Goal: Information Seeking & Learning: Learn about a topic

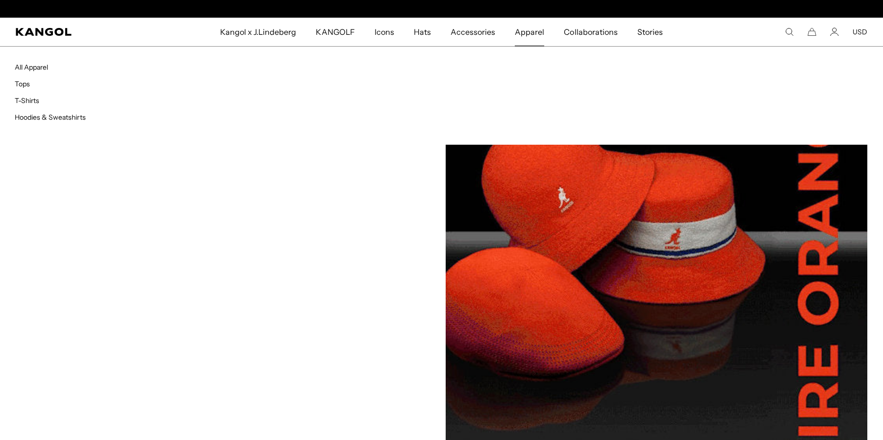
scroll to position [0, 202]
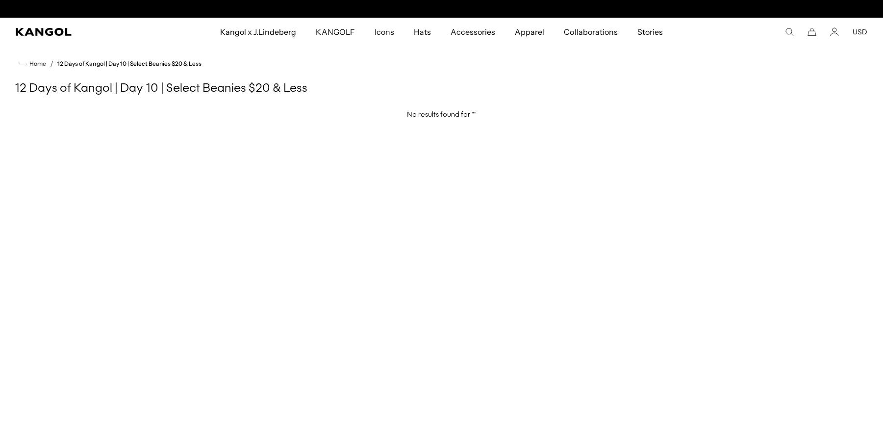
scroll to position [0, 202]
drag, startPoint x: 481, startPoint y: 114, endPoint x: 404, endPoint y: 121, distance: 77.2
click at [404, 121] on h5 "No results found for " "" at bounding box center [441, 115] width 883 height 15
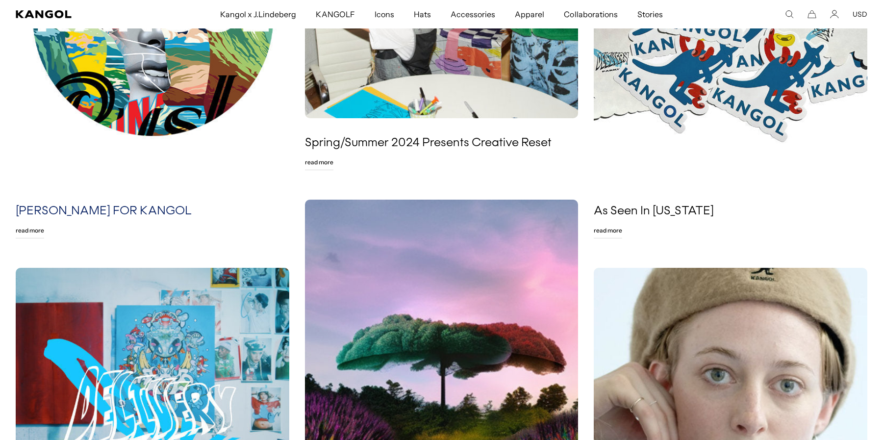
click at [41, 209] on link "[PERSON_NAME] FOR KANGOL" at bounding box center [104, 211] width 176 height 15
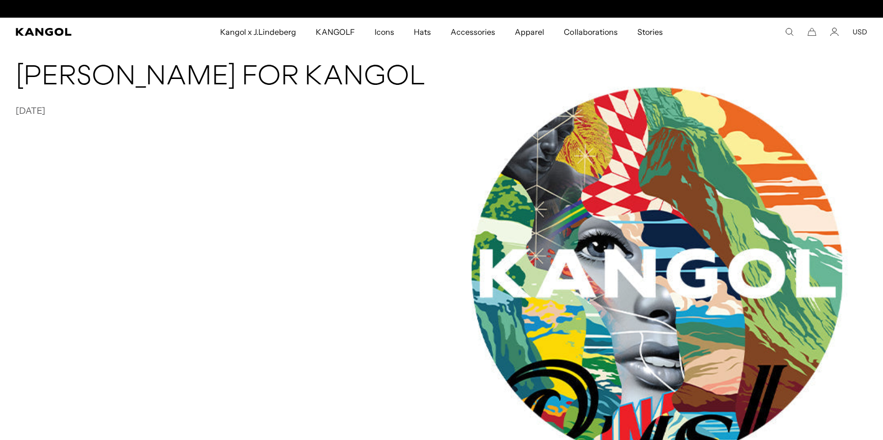
scroll to position [0, 202]
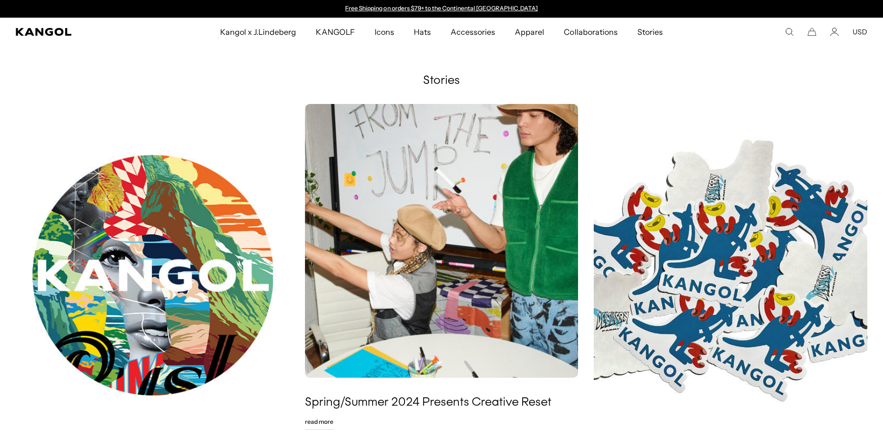
scroll to position [259, 0]
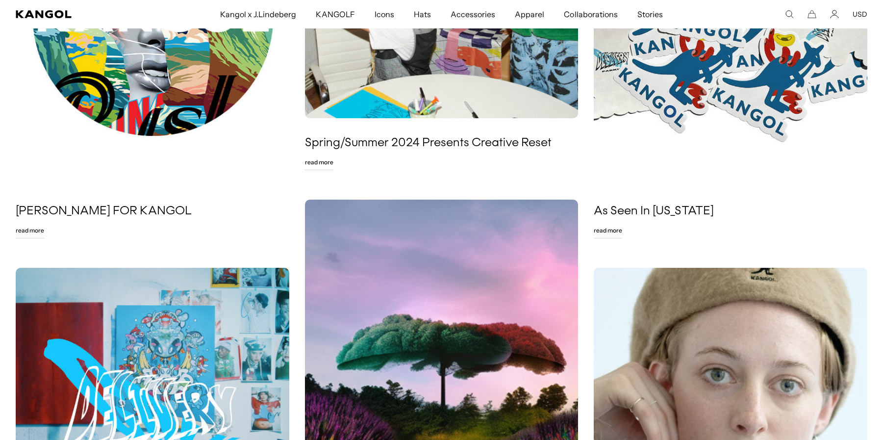
click at [21, 234] on link "Read More" at bounding box center [30, 231] width 28 height 16
click at [47, 213] on link "[PERSON_NAME] FOR KANGOL" at bounding box center [104, 211] width 176 height 15
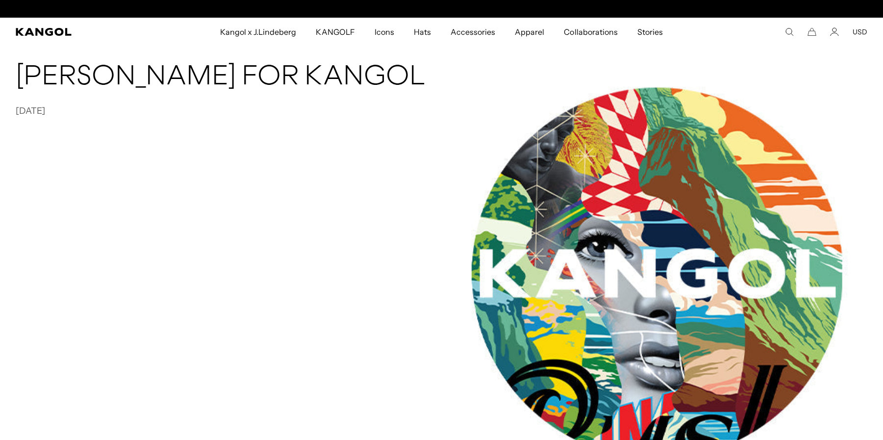
scroll to position [0, 202]
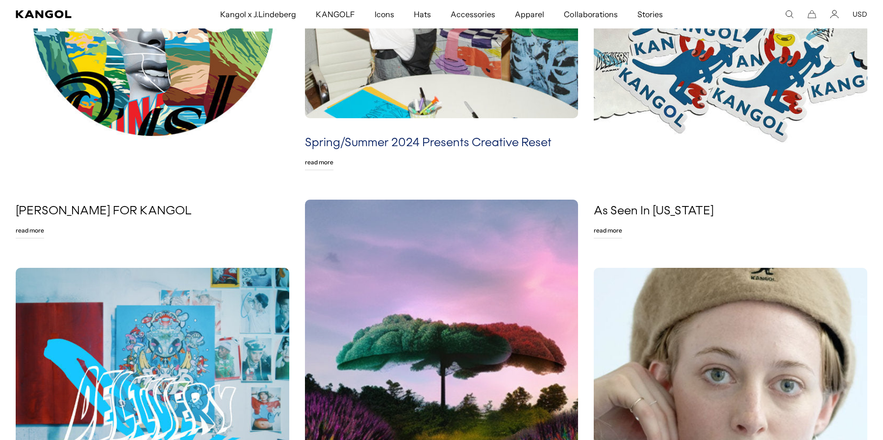
scroll to position [0, 202]
click at [439, 144] on link "Spring/Summer 2024 Presents Creative Reset" at bounding box center [428, 143] width 247 height 15
click at [321, 163] on link "Read More" at bounding box center [319, 162] width 28 height 16
click at [630, 212] on link "As Seen In New York" at bounding box center [654, 211] width 120 height 15
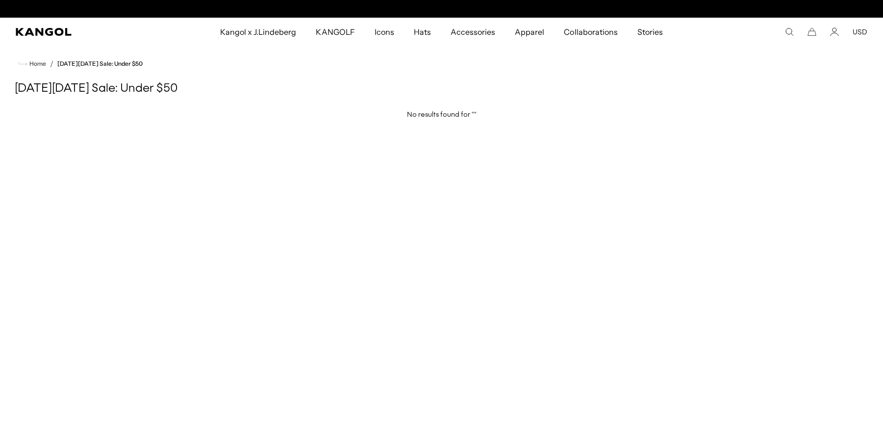
scroll to position [0, 202]
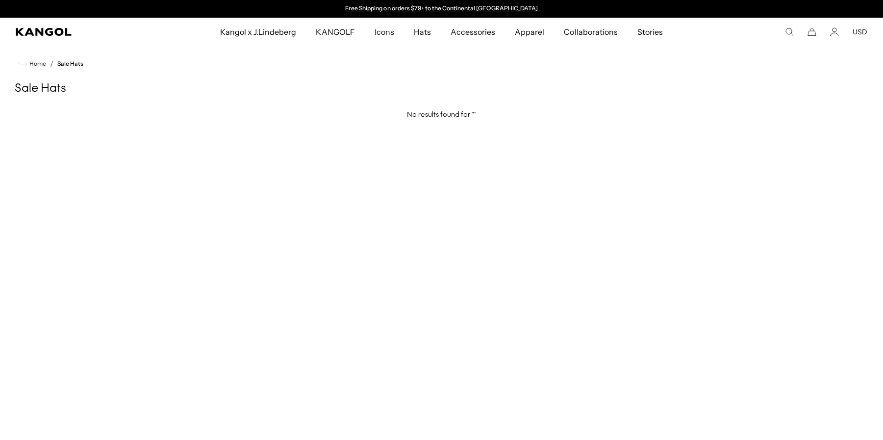
click at [437, 113] on h5 "No results found for " "" at bounding box center [441, 115] width 883 height 15
drag, startPoint x: 399, startPoint y: 112, endPoint x: 514, endPoint y: 123, distance: 114.7
click at [511, 118] on h5 "No results found for " "" at bounding box center [441, 115] width 883 height 15
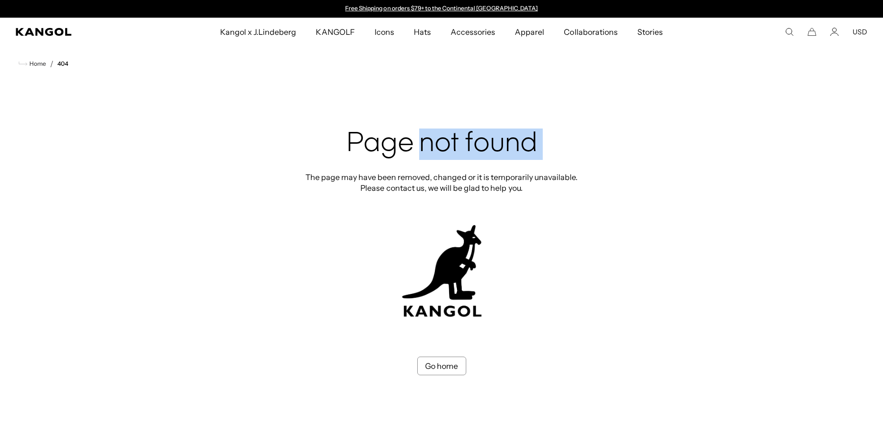
drag, startPoint x: 396, startPoint y: 136, endPoint x: 595, endPoint y: 162, distance: 200.2
click at [595, 162] on section "Home / 404 Page not found The page may have been removed, changed or it is temp…" at bounding box center [441, 210] width 883 height 329
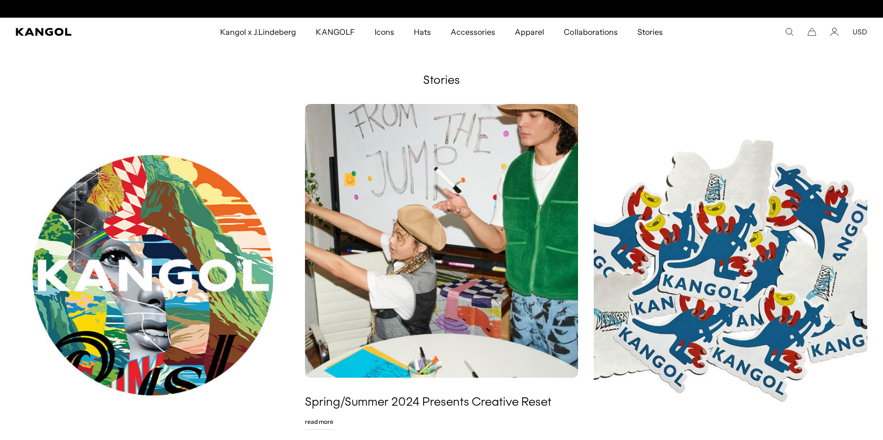
scroll to position [0, 202]
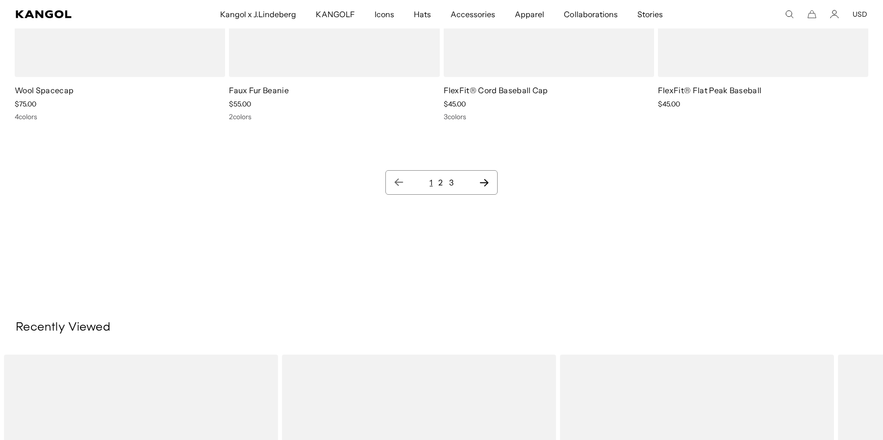
click at [431, 184] on link "1" at bounding box center [430, 182] width 3 height 10
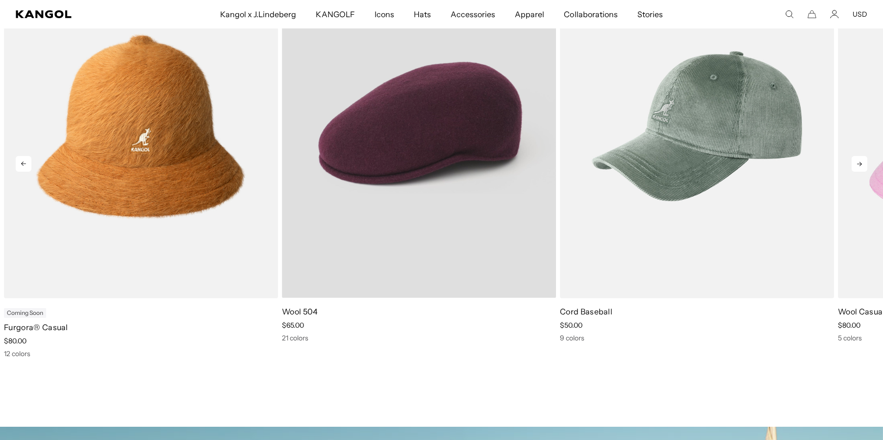
scroll to position [0, 202]
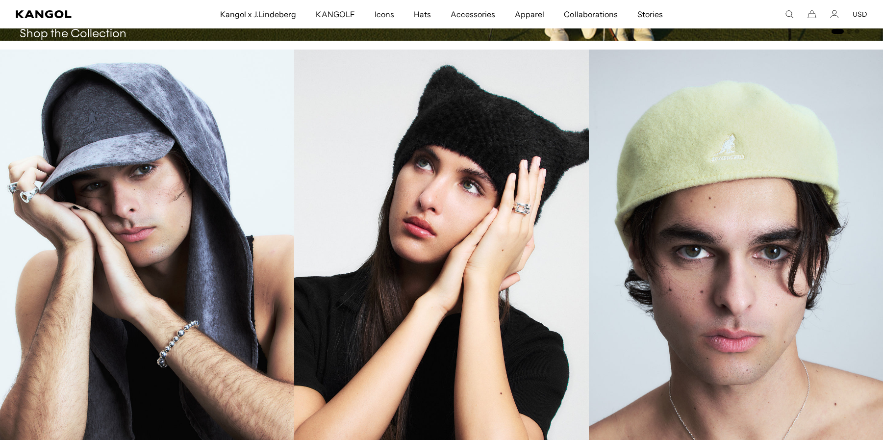
scroll to position [0, 202]
